Goal: Task Accomplishment & Management: Manage account settings

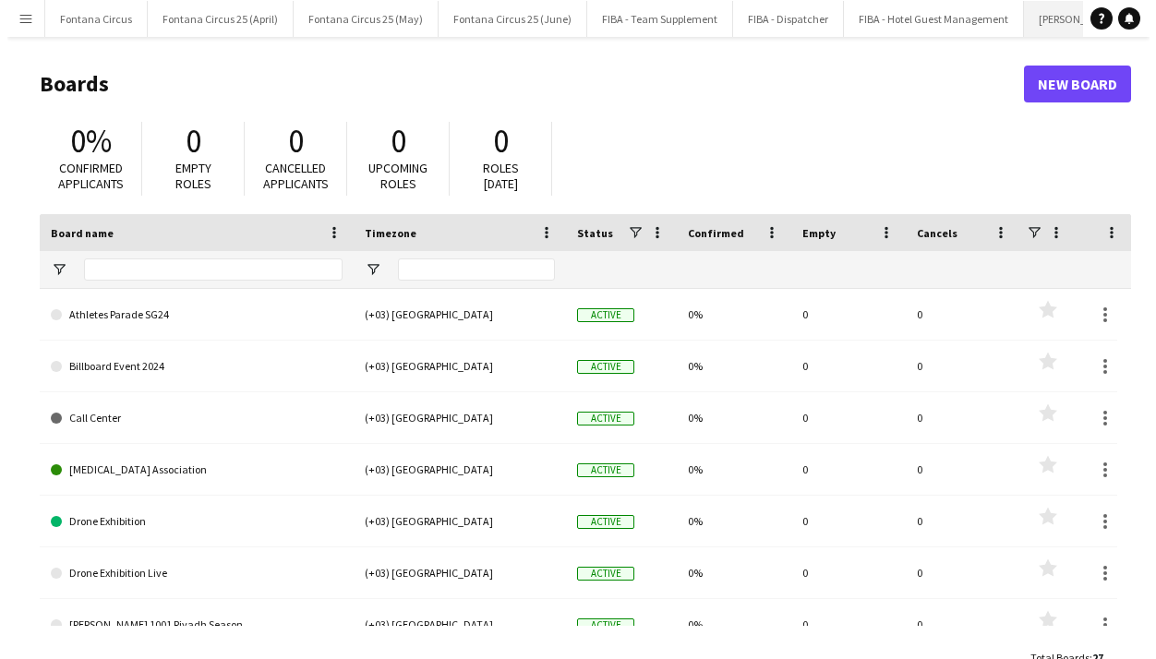
scroll to position [0, 367]
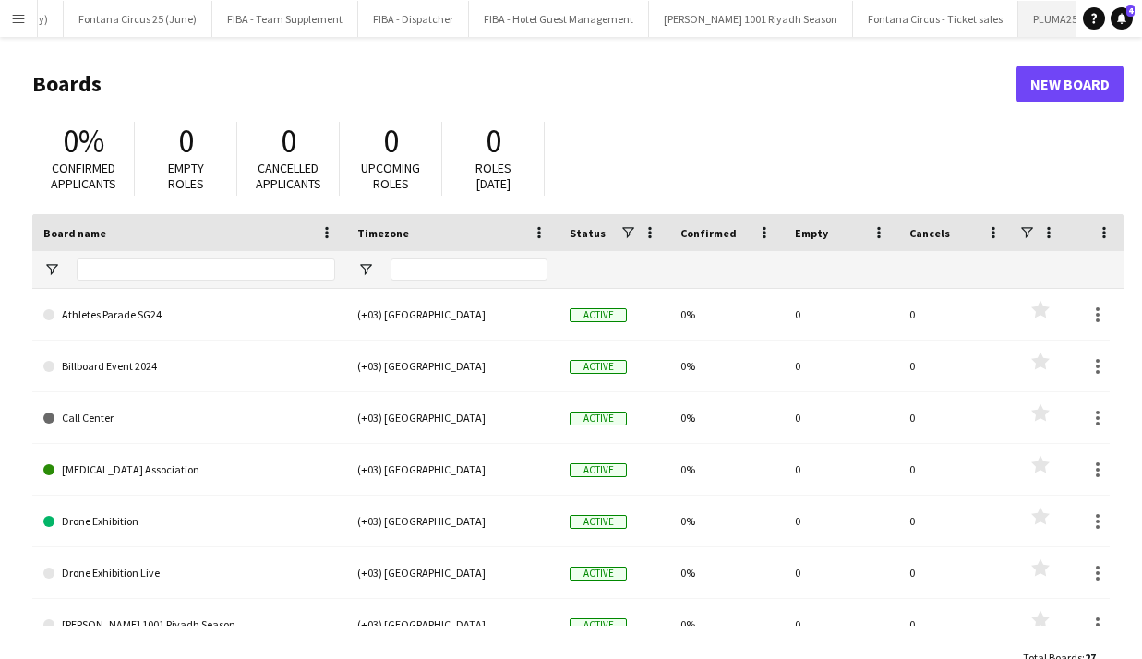
click at [1018, 16] on button "PLUMA25 - SEP Close" at bounding box center [1067, 19] width 99 height 36
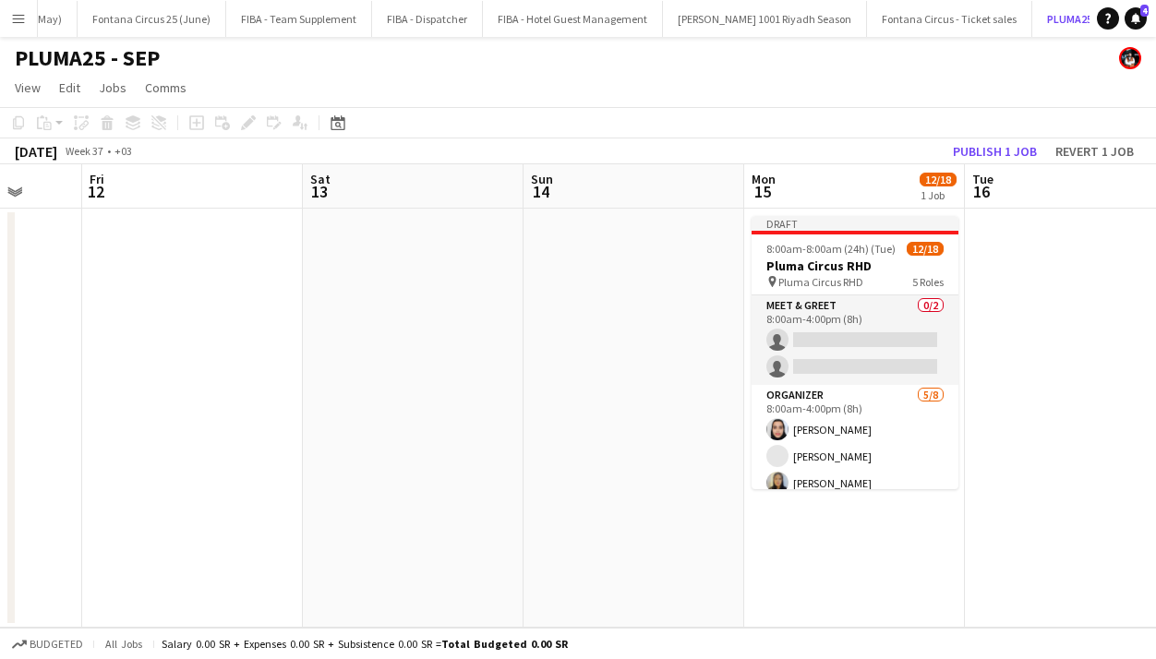
scroll to position [0, 802]
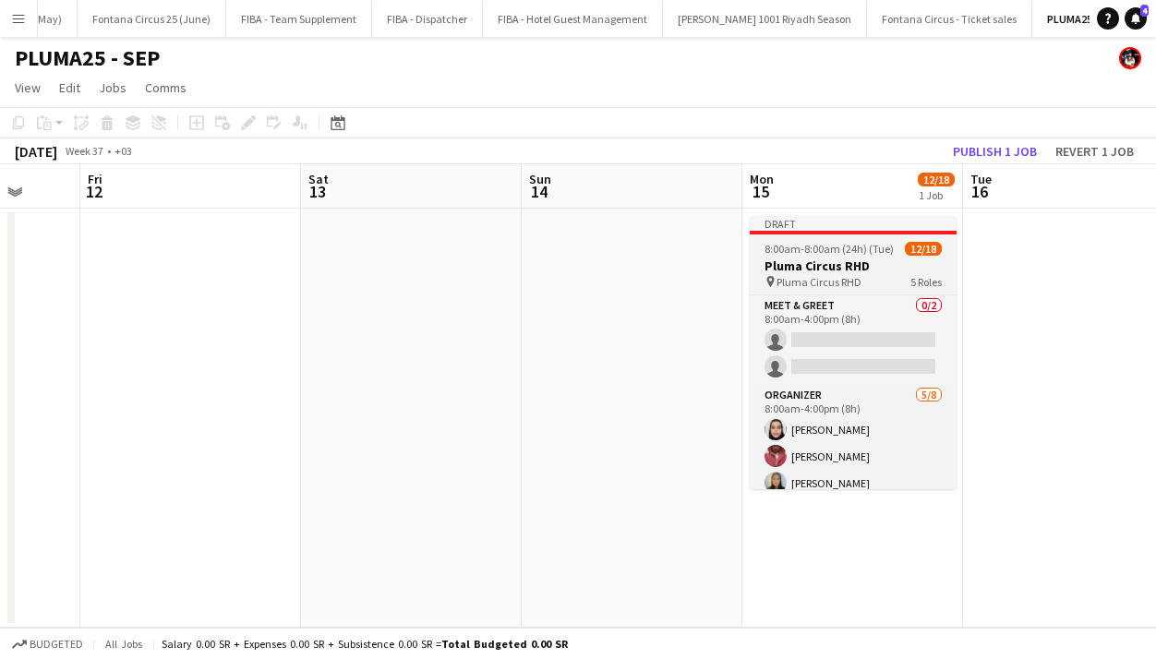
click at [821, 258] on h3 "Pluma Circus RHD" at bounding box center [853, 266] width 207 height 17
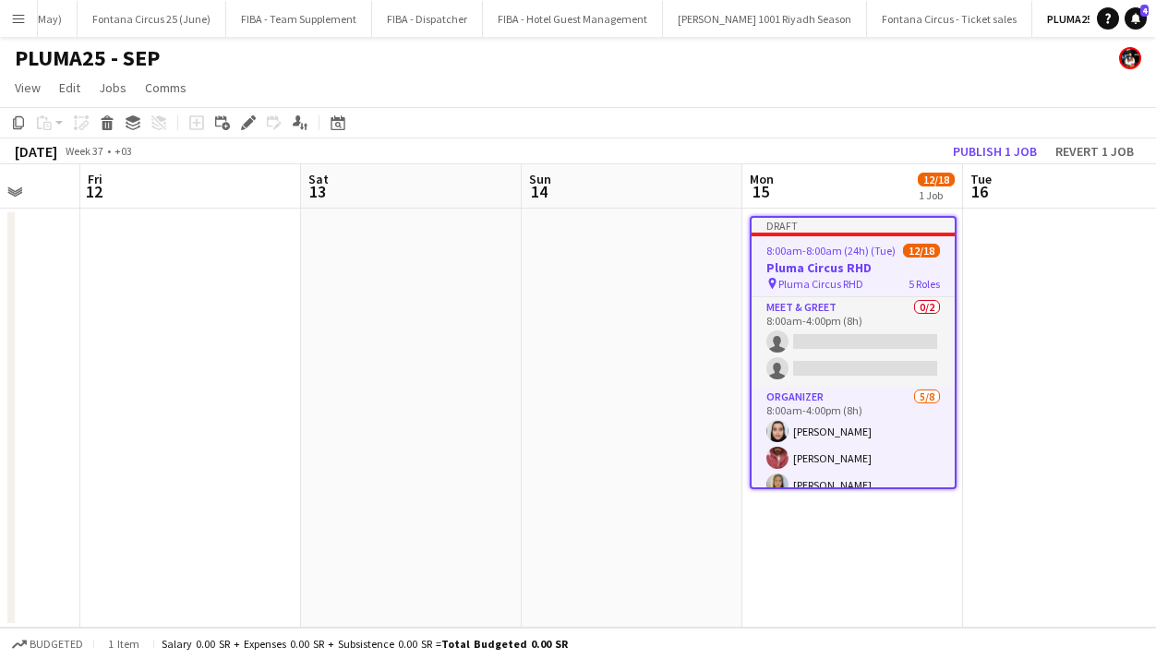
click at [821, 258] on app-job-card "Draft 8:00am-8:00am (24h) (Tue) 12/18 Pluma Circus RHD pin Pluma Circus RHD 5 R…" at bounding box center [853, 352] width 207 height 273
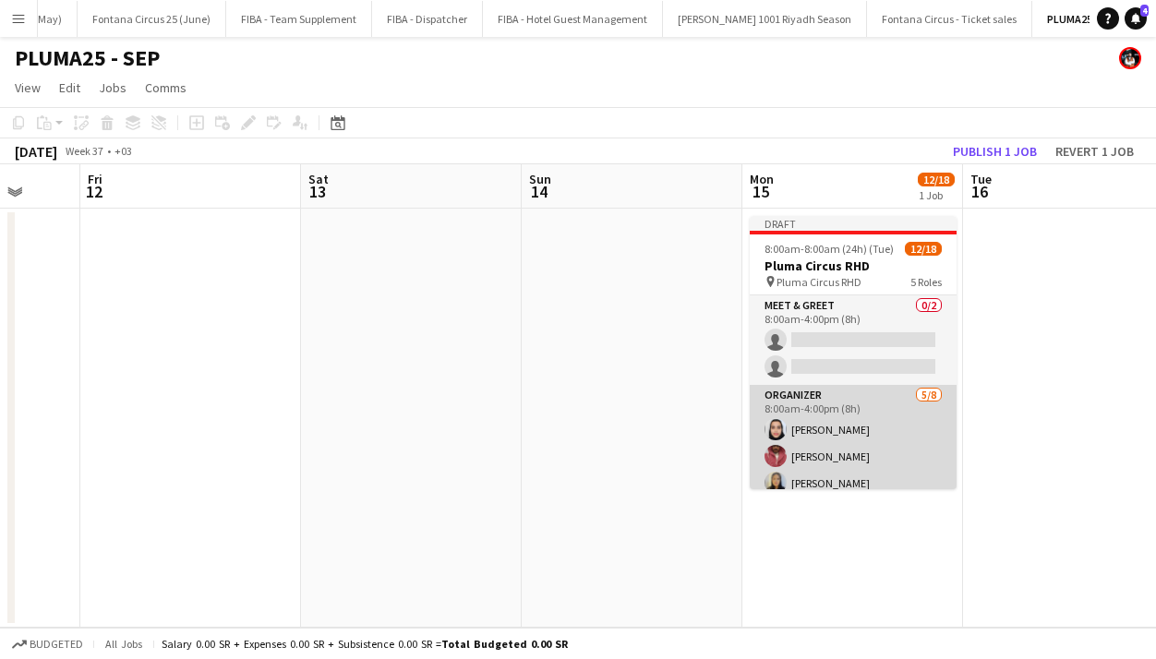
click at [822, 421] on app-card-role "Organizer [DATE] 8:00am-4:00pm (8h) [PERSON_NAME] [PERSON_NAME] [PERSON_NAME] ذ…" at bounding box center [853, 510] width 207 height 250
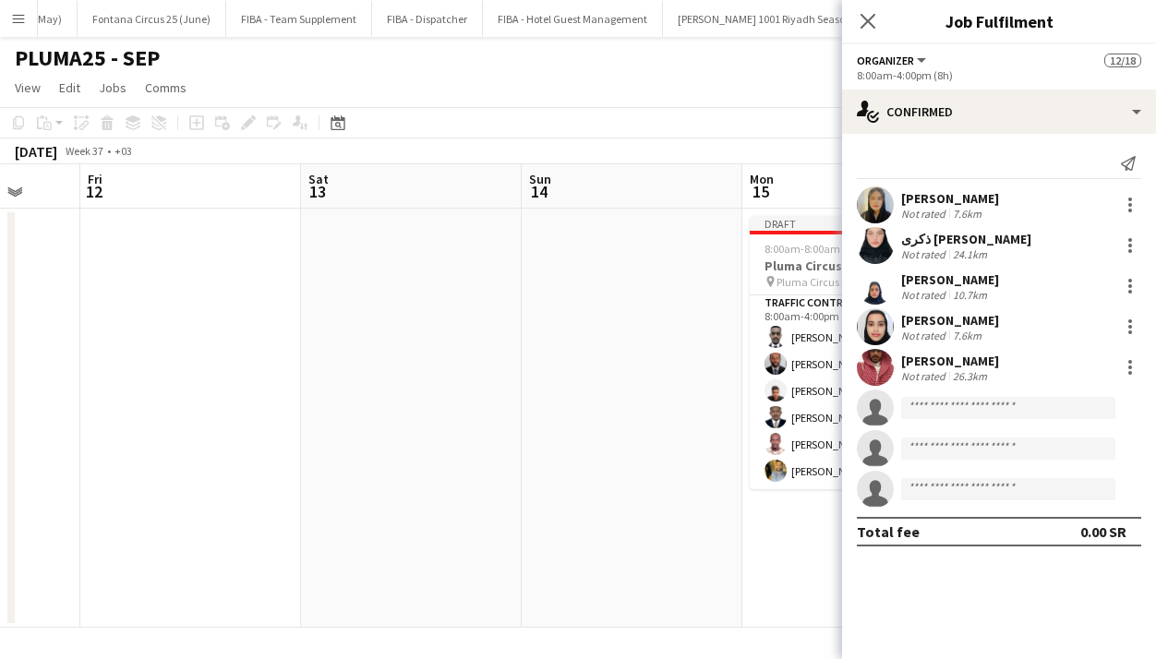
scroll to position [472, 0]
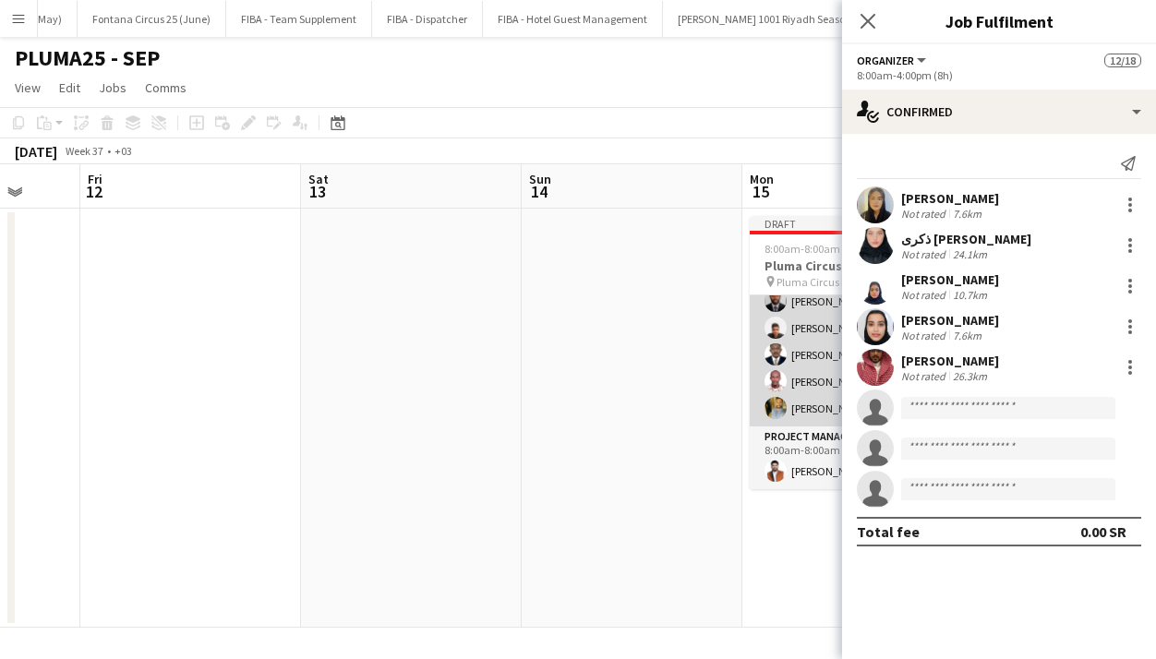
click at [795, 389] on app-card-role "Traffic Control [DATE] 8:00am-4:00pm (8h) [PERSON_NAME] [PERSON_NAME] Tingari […" at bounding box center [853, 328] width 207 height 197
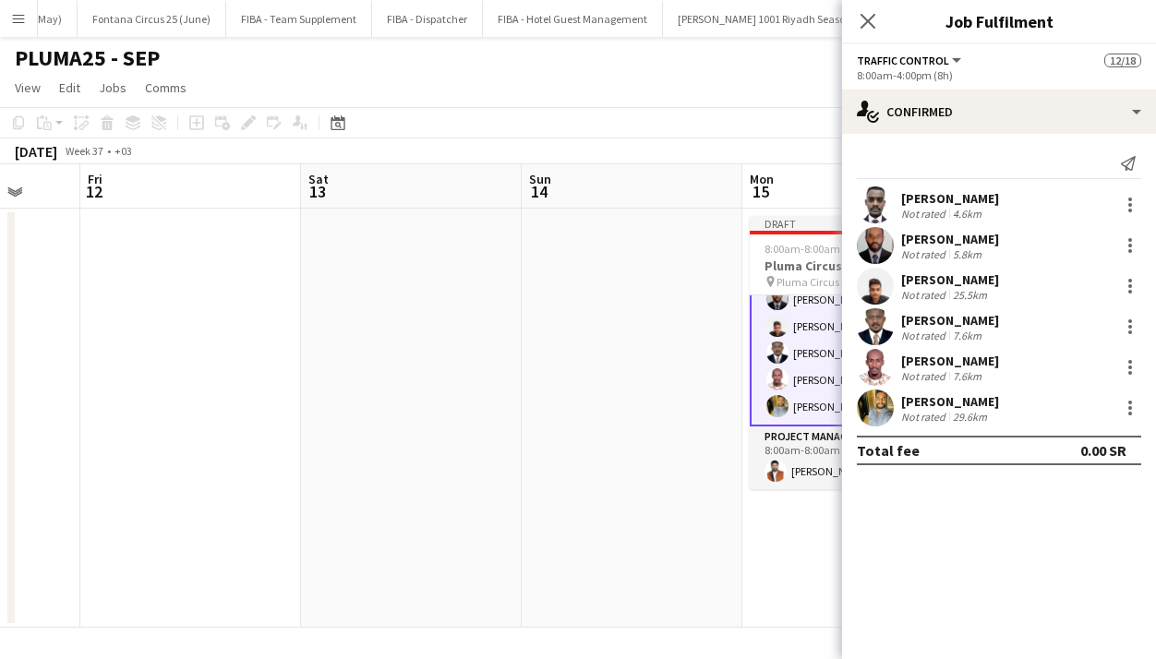
scroll to position [470, 0]
click at [800, 455] on app-card-role "Project Manager [DATE] 8:00am-8:00am (24h) [PERSON_NAME]" at bounding box center [853, 459] width 207 height 63
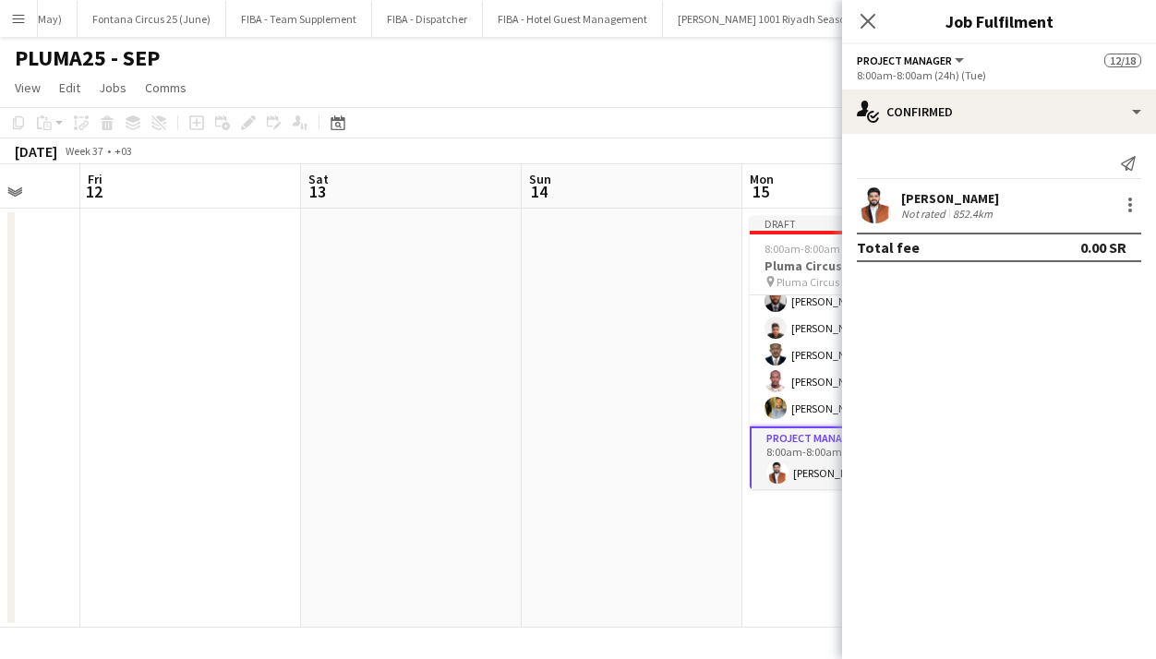
click at [916, 198] on div "[PERSON_NAME]" at bounding box center [950, 198] width 98 height 17
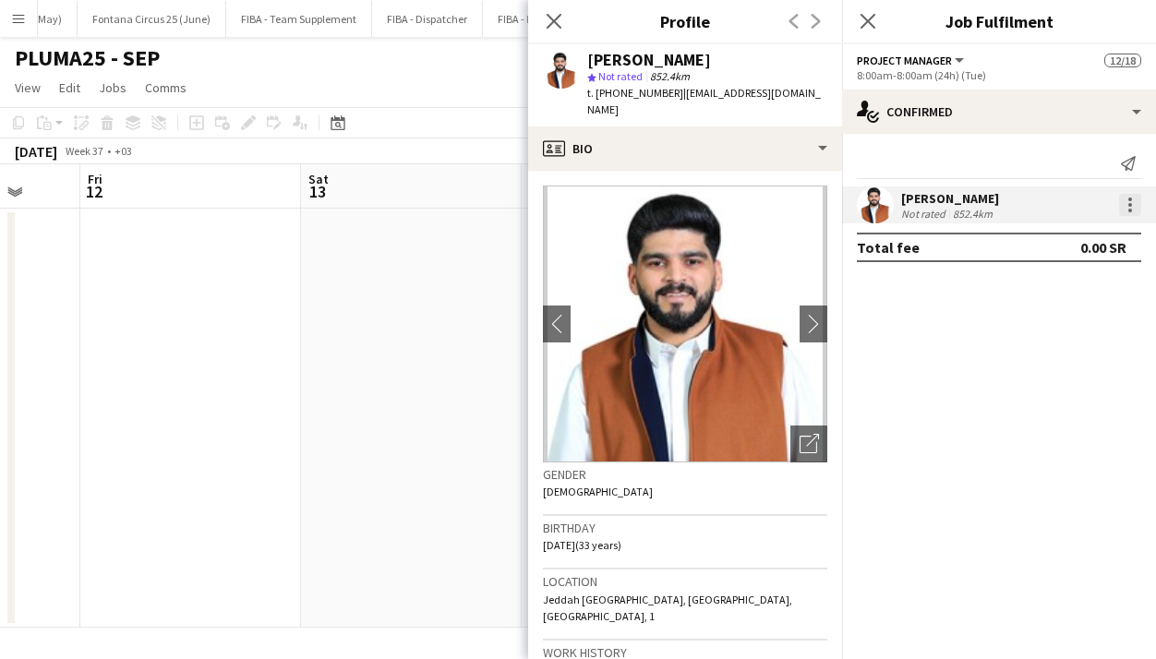
click at [1128, 210] on div at bounding box center [1130, 211] width 4 height 4
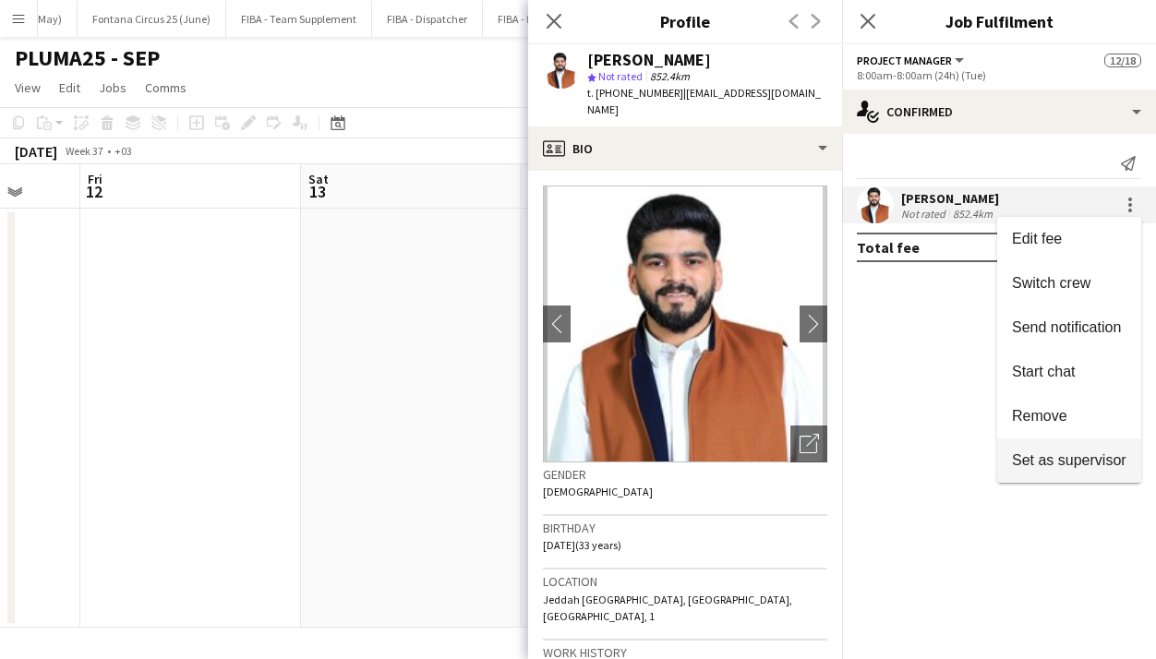
click at [1036, 449] on button "Set as supervisor" at bounding box center [1069, 460] width 144 height 44
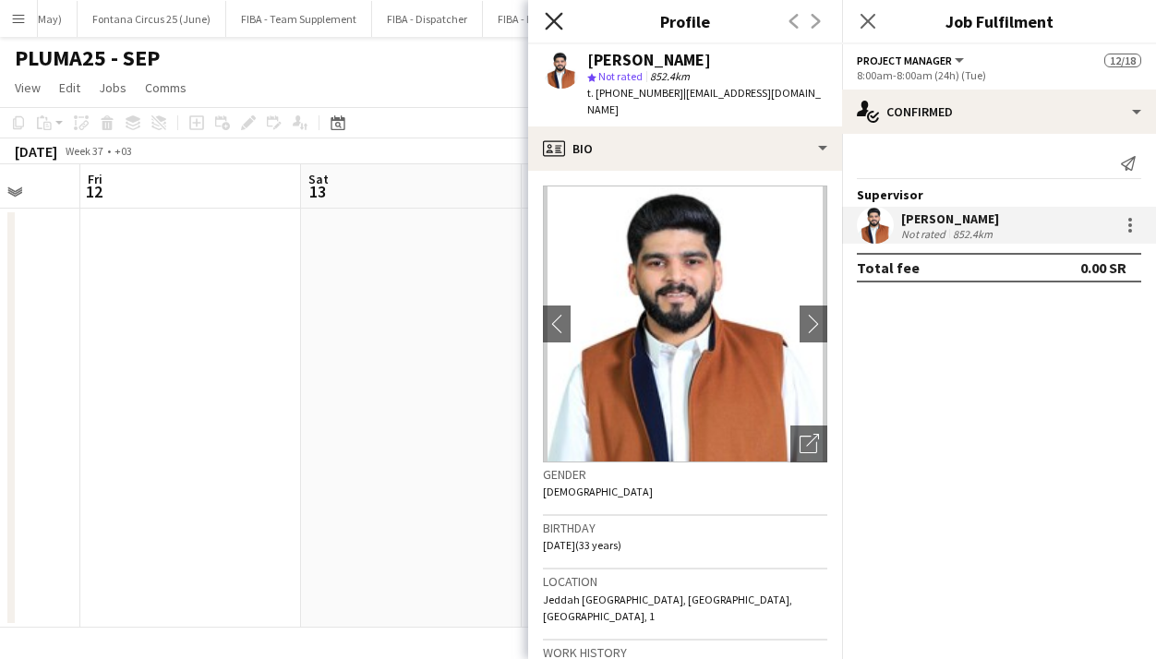
click at [548, 14] on icon at bounding box center [554, 21] width 18 height 18
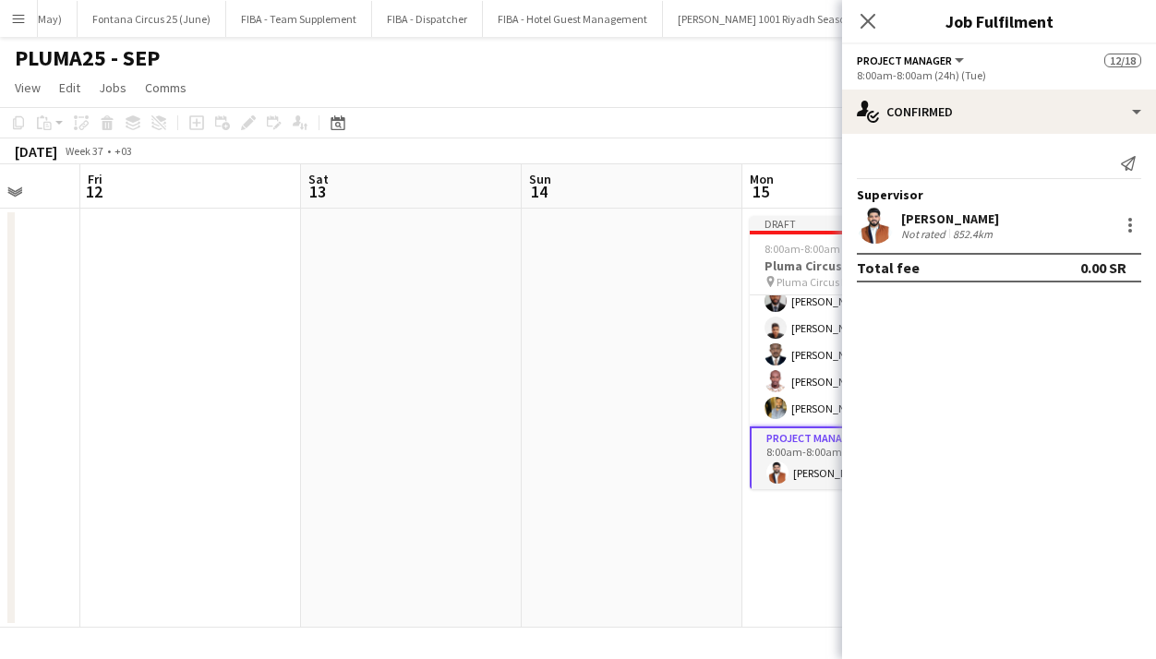
click at [602, 362] on app-date-cell at bounding box center [632, 418] width 221 height 419
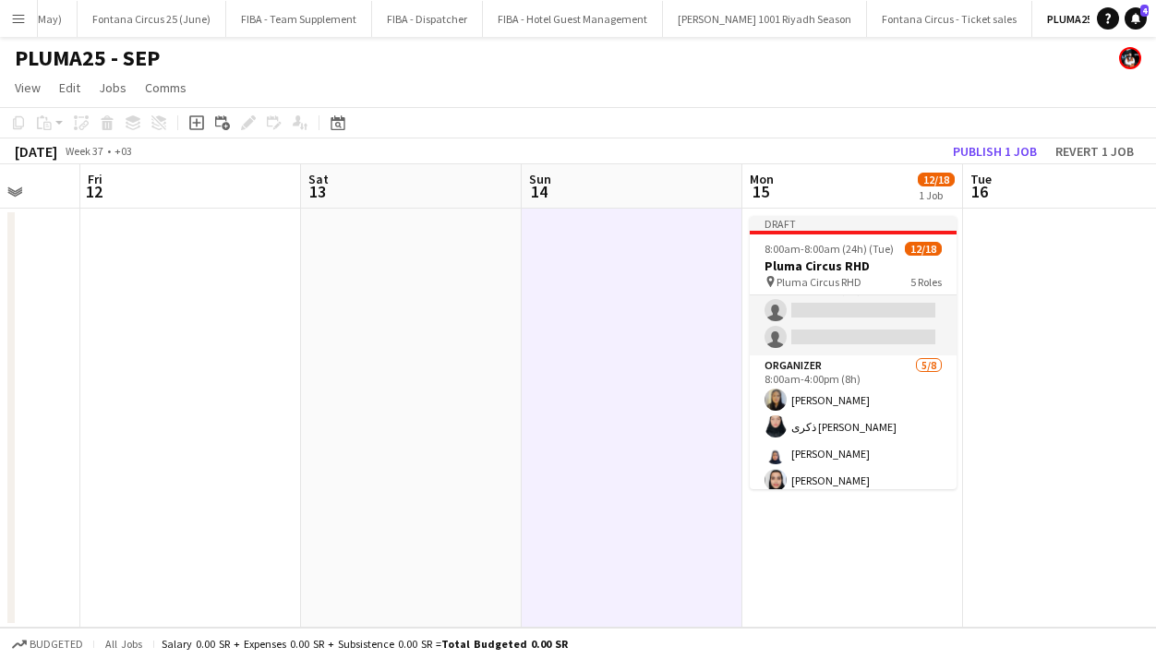
scroll to position [0, 0]
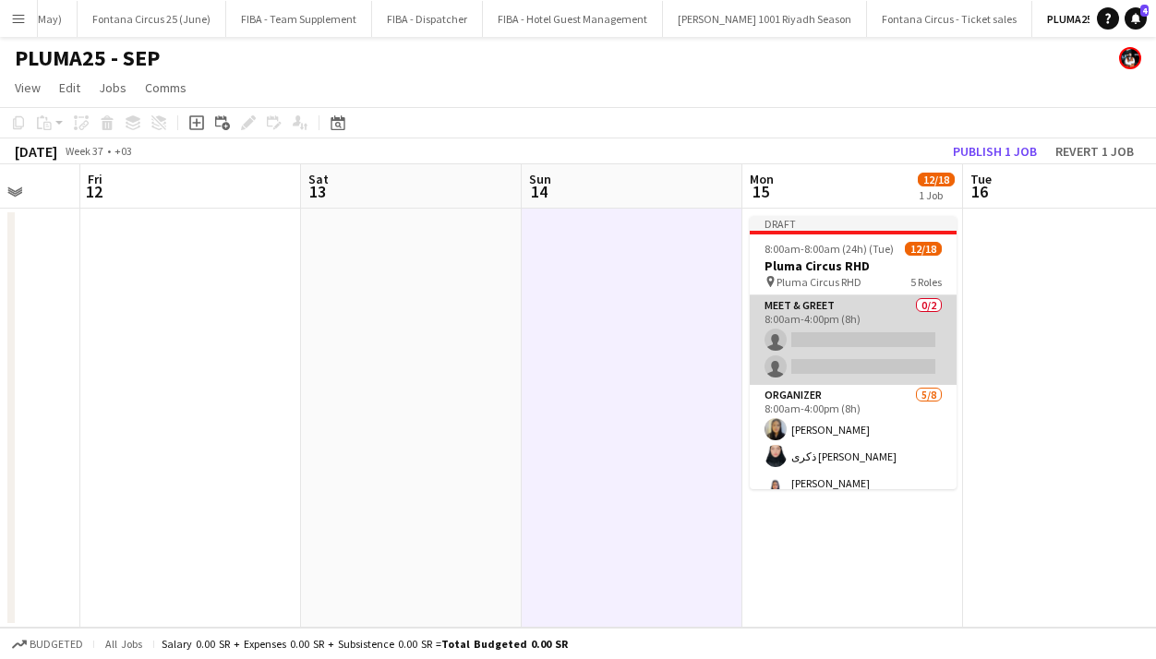
click at [807, 339] on app-card-role "Meet & Greet 0/2 8:00am-4:00pm (8h) single-neutral-actions single-neutral-actio…" at bounding box center [853, 340] width 207 height 90
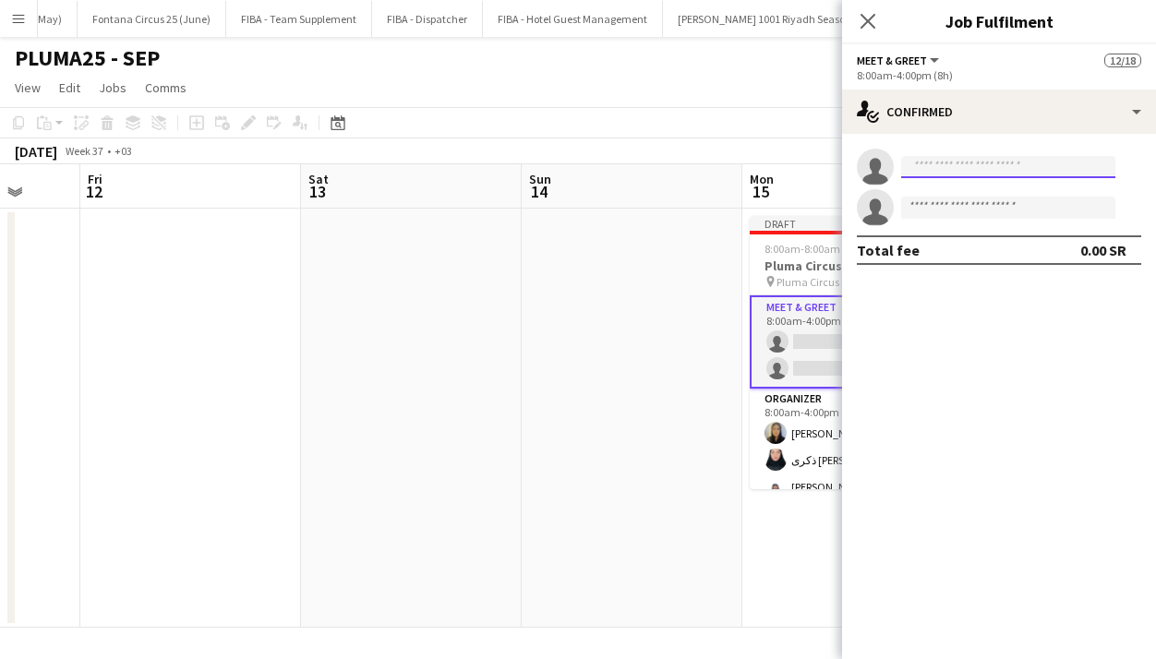
click at [920, 175] on input at bounding box center [1008, 167] width 214 height 22
click at [931, 209] on input at bounding box center [1008, 208] width 214 height 22
click at [922, 166] on input at bounding box center [1008, 167] width 214 height 22
click at [621, 347] on app-date-cell at bounding box center [632, 418] width 221 height 419
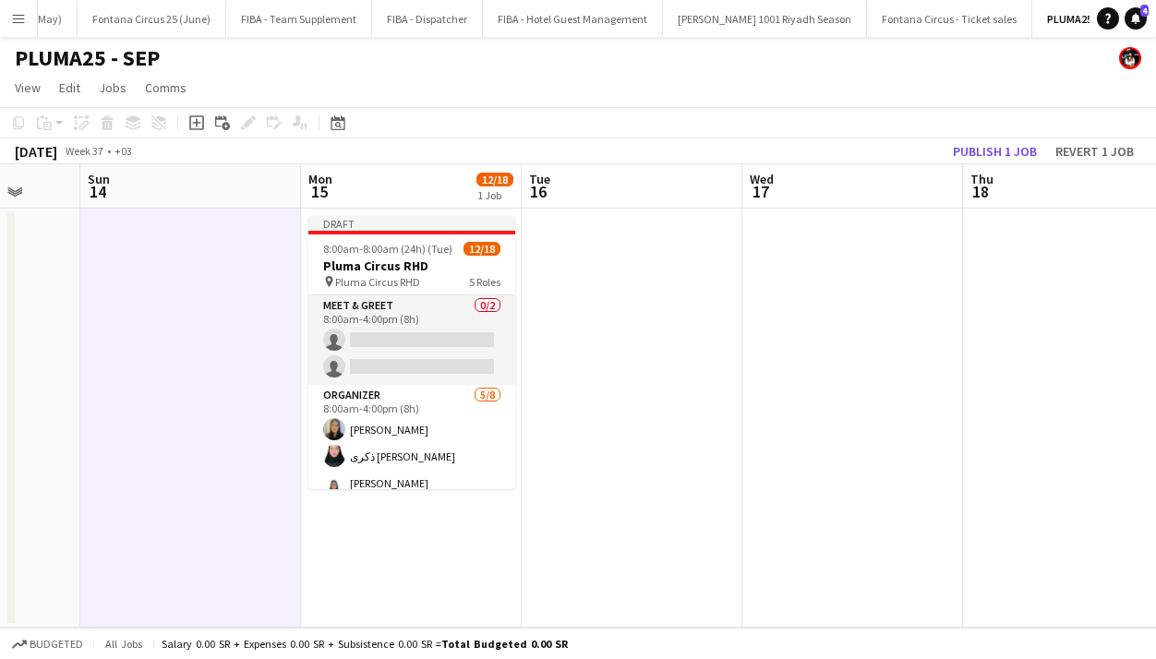
scroll to position [0, 573]
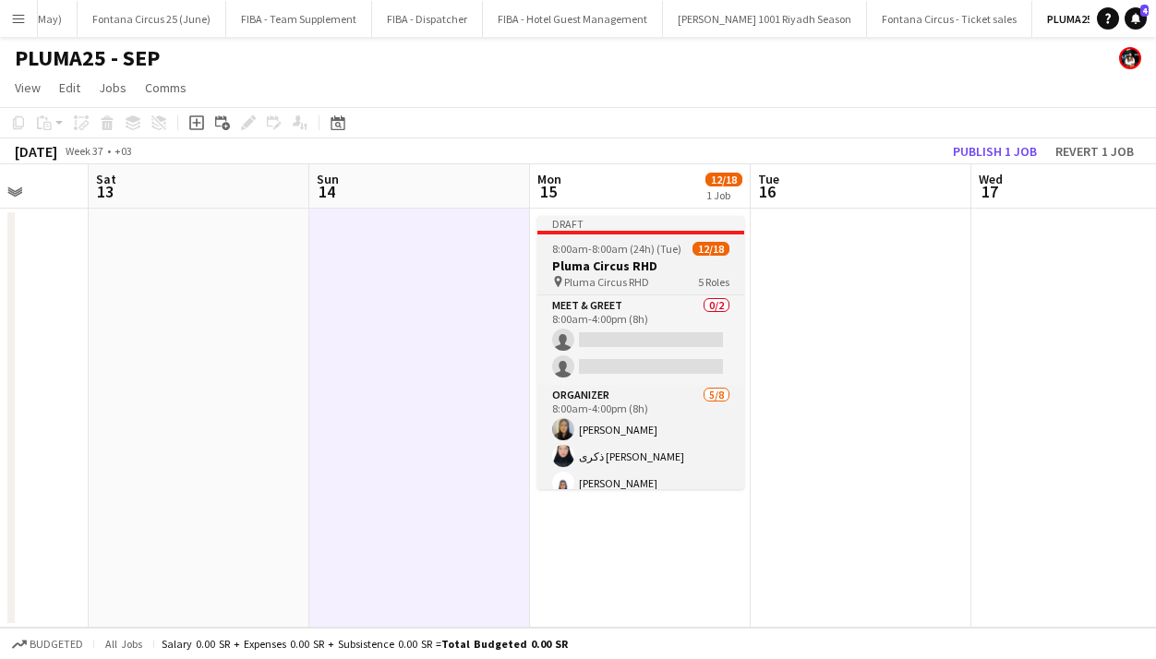
click at [590, 253] on span "8:00am-8:00am (24h) (Tue)" at bounding box center [616, 249] width 129 height 14
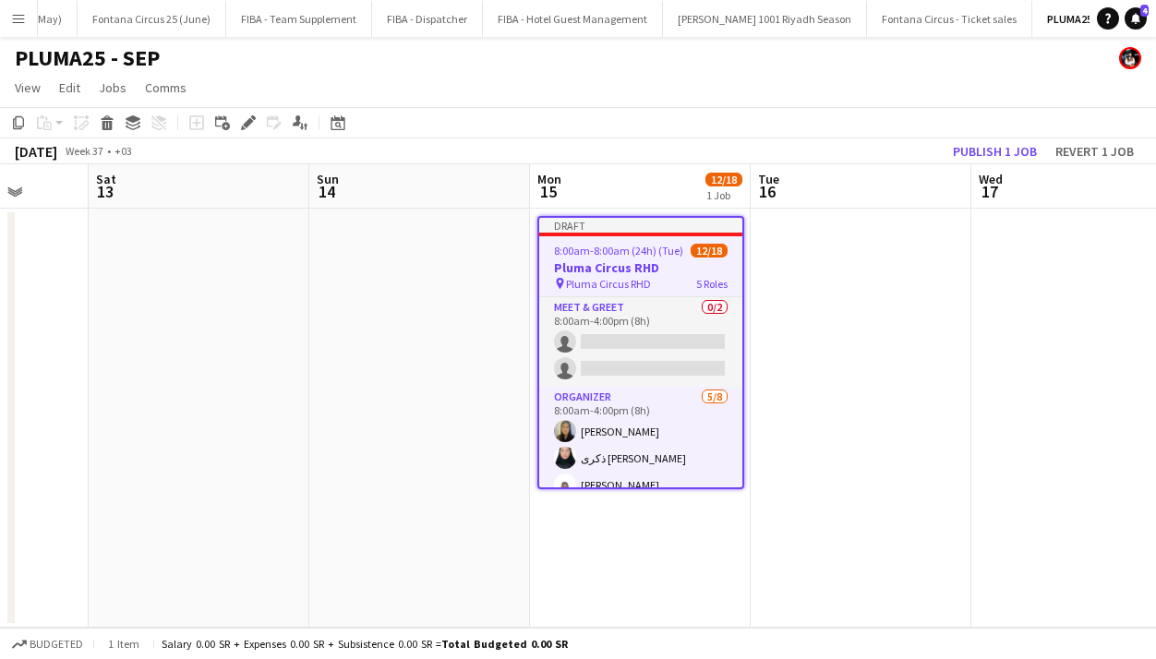
click at [903, 256] on app-date-cell at bounding box center [860, 418] width 221 height 419
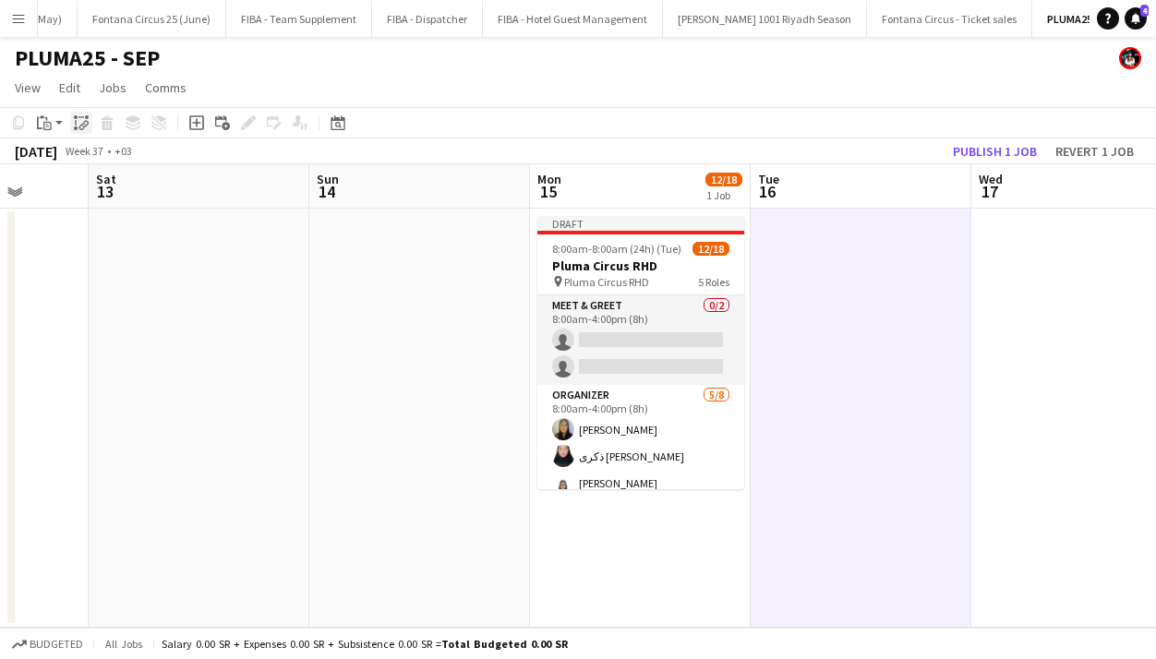
click at [86, 116] on icon at bounding box center [87, 117] width 4 height 4
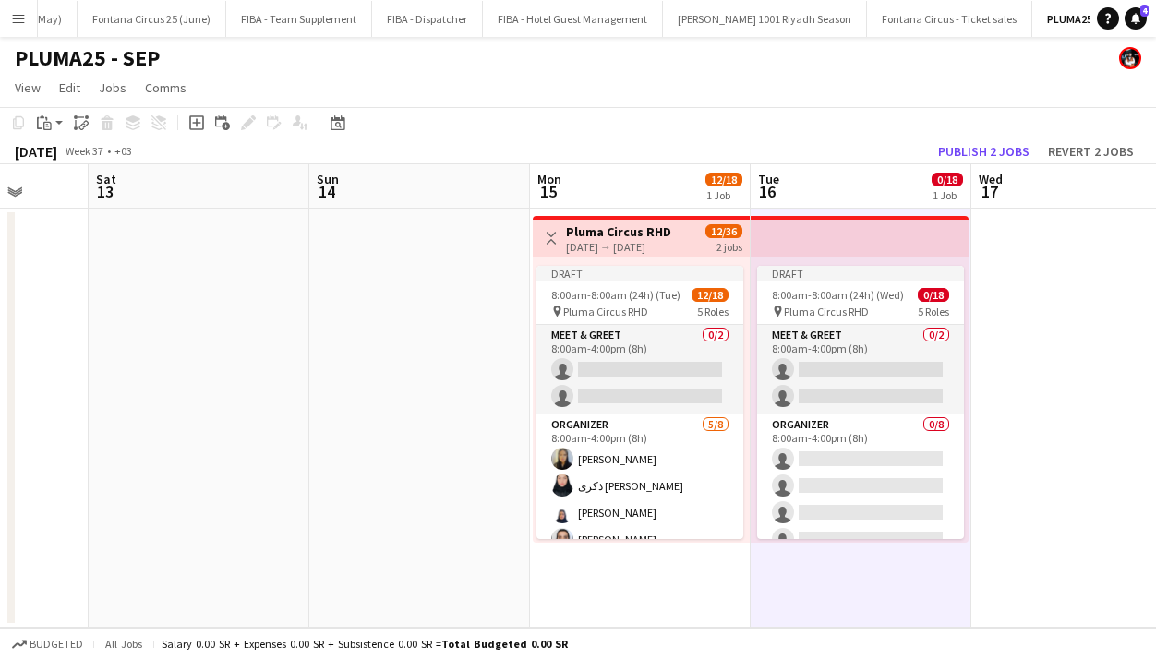
click at [1098, 361] on app-date-cell at bounding box center [1081, 418] width 221 height 419
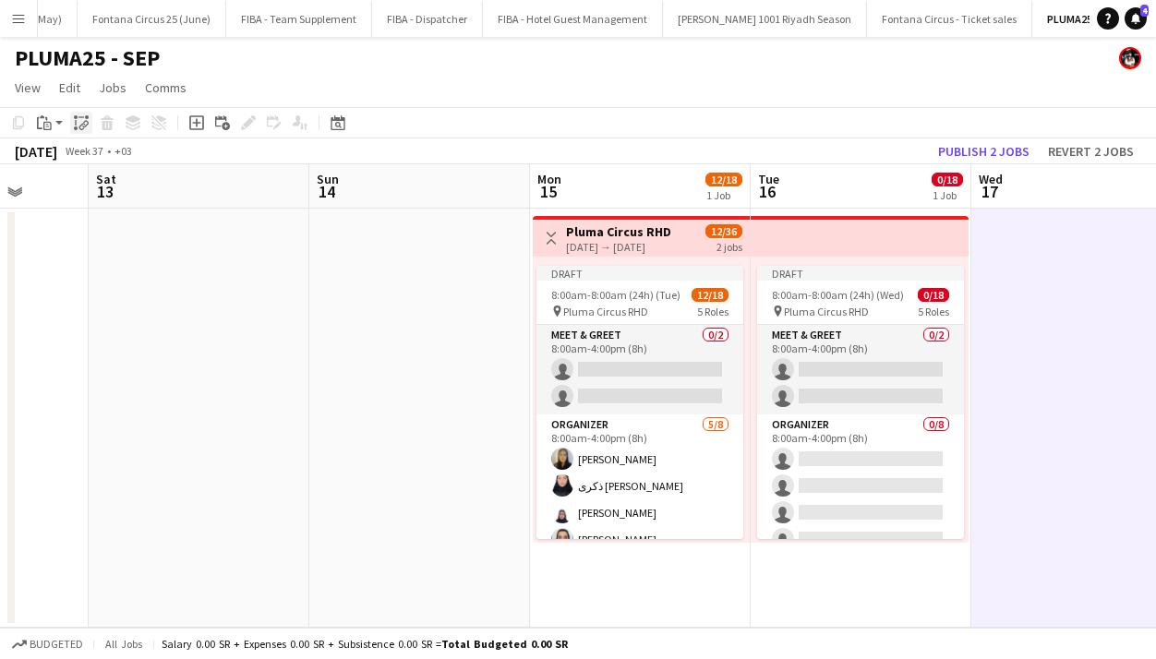
click at [71, 119] on div "Paste linked Job" at bounding box center [81, 123] width 22 height 22
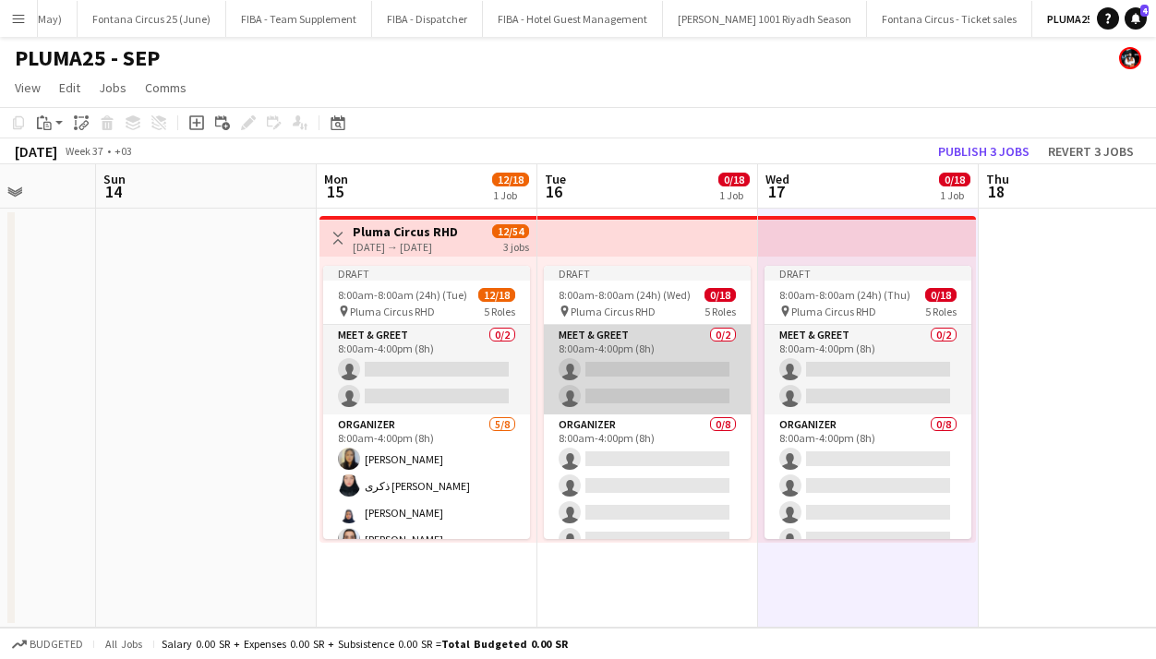
scroll to position [0, 786]
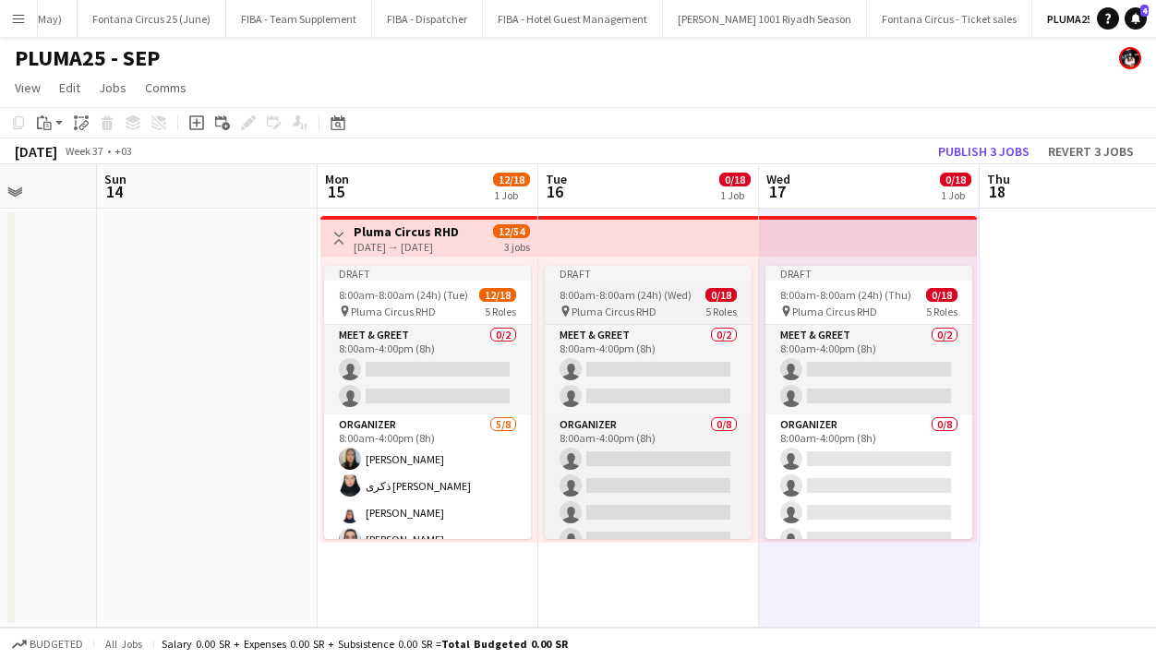
click at [653, 292] on span "8:00am-8:00am (24h) (Wed)" at bounding box center [625, 295] width 132 height 14
